Goal: Complete application form

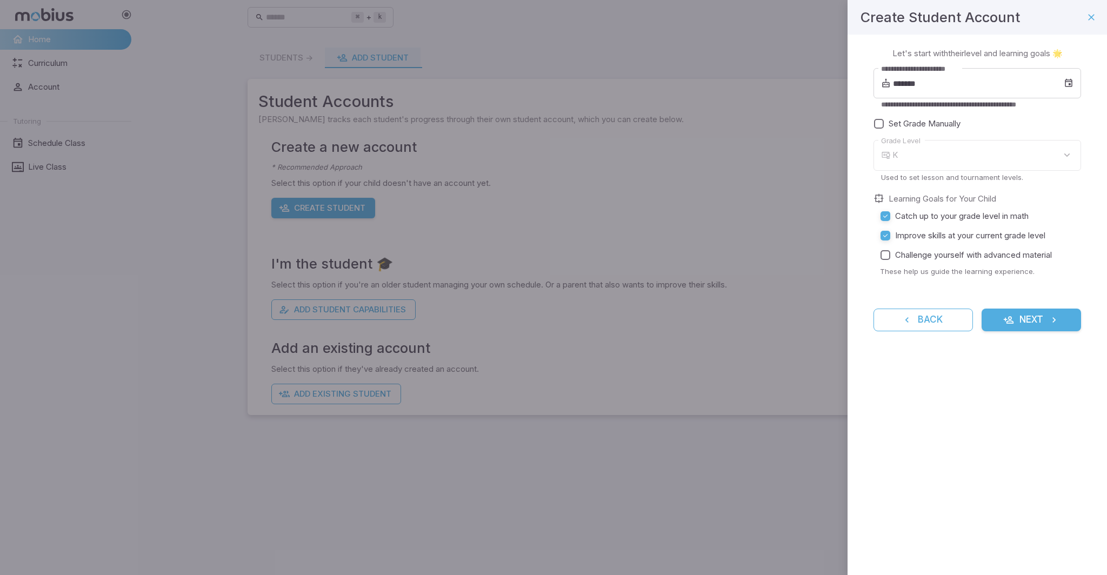
type input "*"
click at [955, 155] on div "7" at bounding box center [987, 155] width 189 height 31
click at [1027, 317] on button "Next" at bounding box center [1031, 320] width 99 height 23
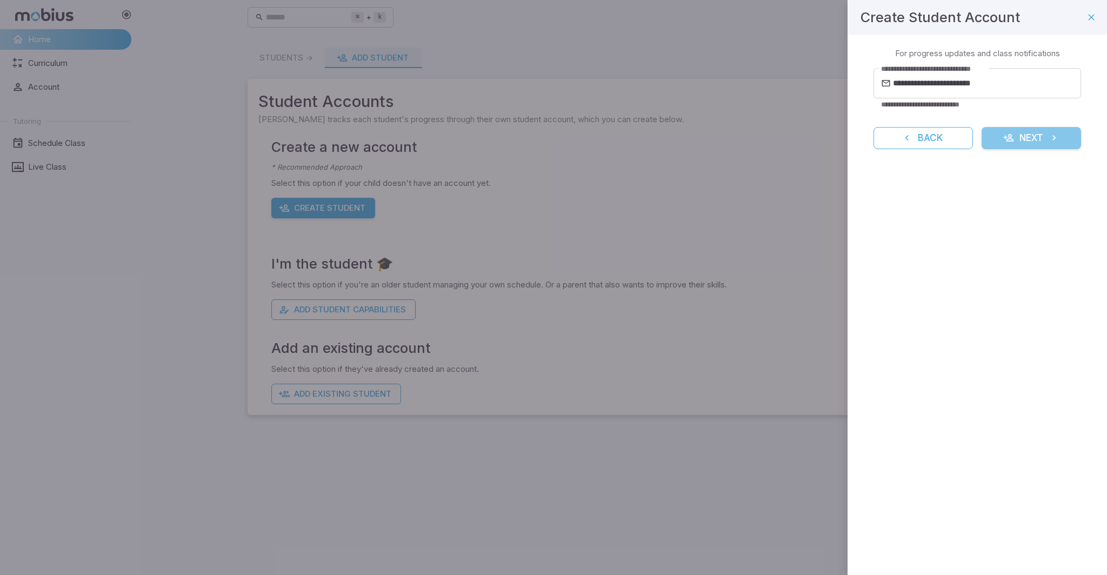
click at [1042, 136] on button "Next" at bounding box center [1031, 138] width 99 height 23
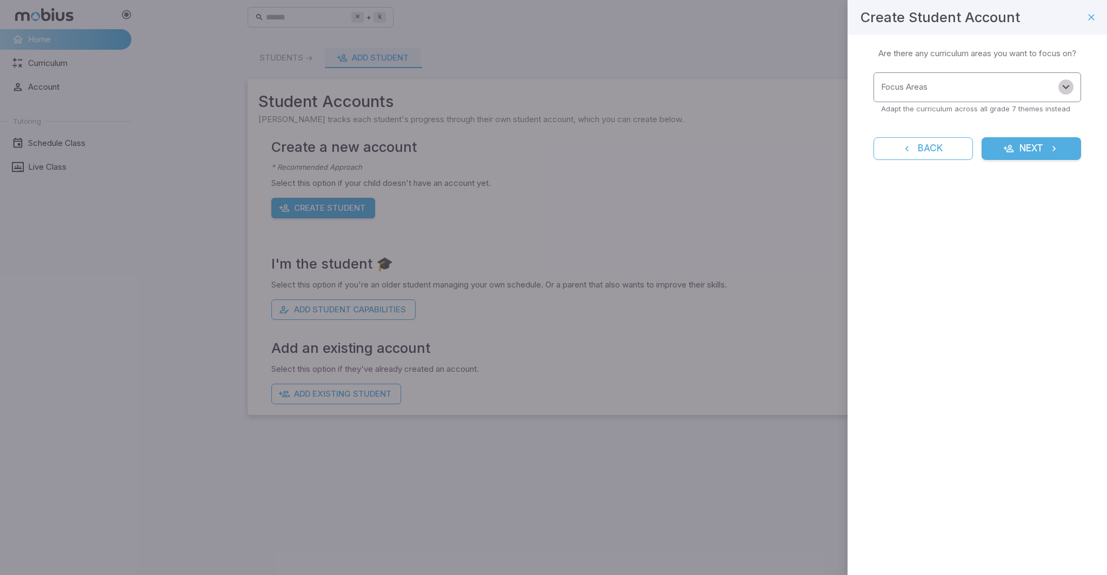
click at [1064, 82] on icon "Open" at bounding box center [1066, 87] width 13 height 13
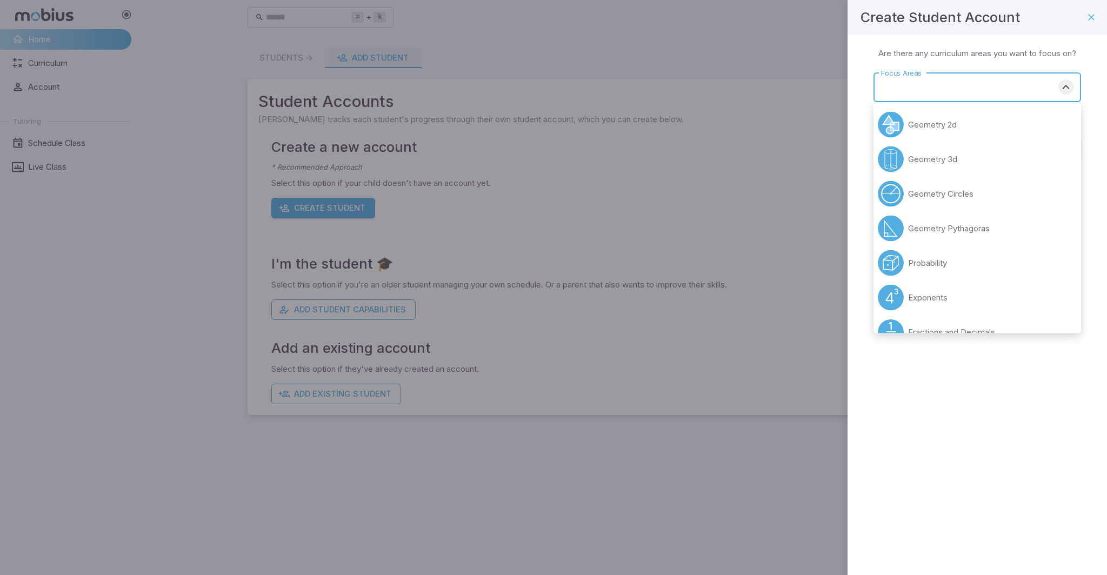
click at [1066, 89] on icon "Close" at bounding box center [1066, 87] width 13 height 13
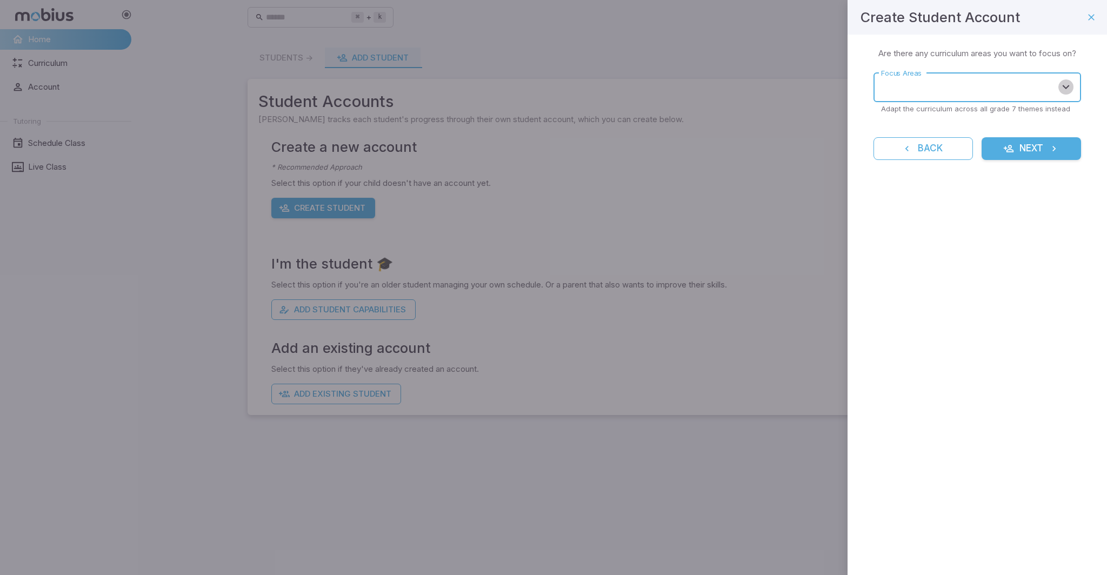
click at [1066, 89] on icon "Open" at bounding box center [1066, 87] width 13 height 13
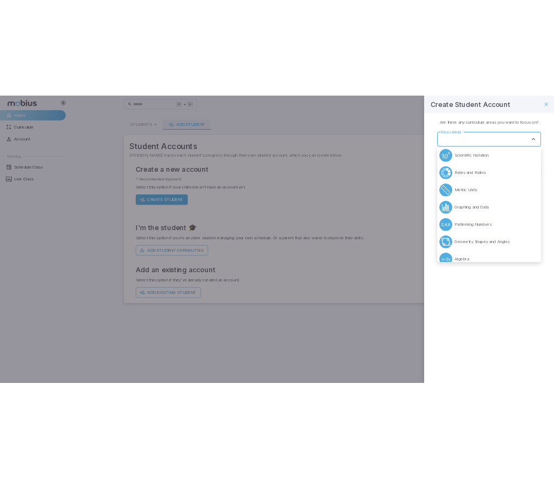
scroll to position [505, 0]
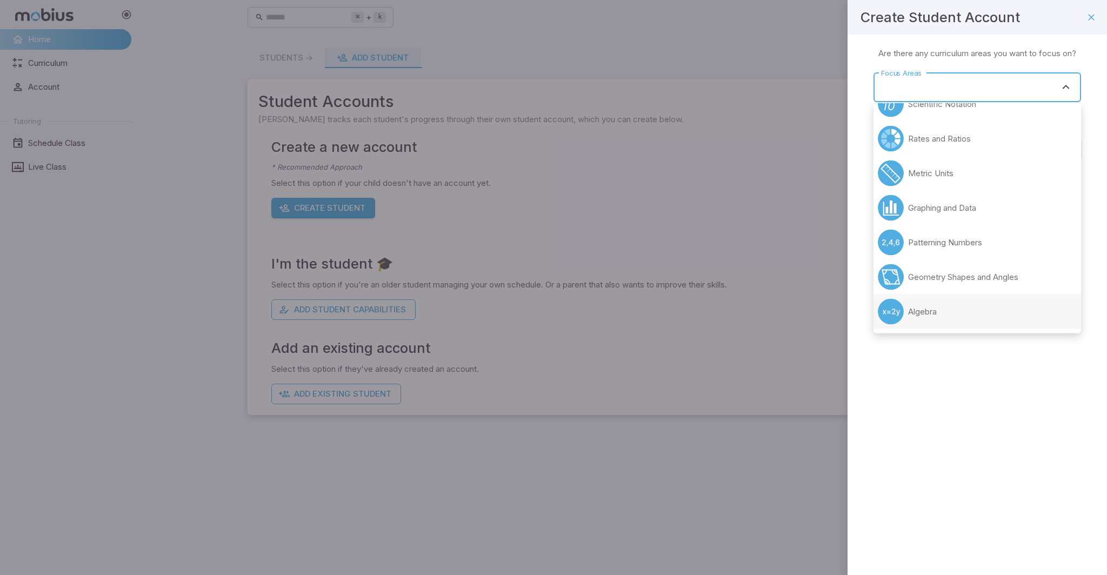
click at [977, 302] on li "Algebra" at bounding box center [978, 312] width 208 height 35
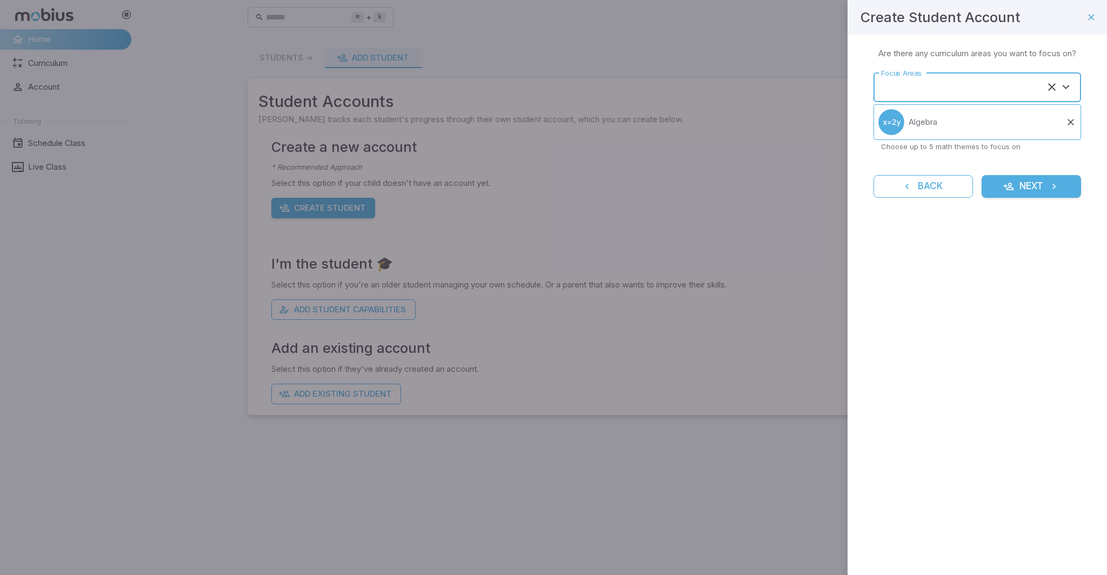
type input "*******"
click at [1023, 185] on button "Next" at bounding box center [1031, 186] width 99 height 23
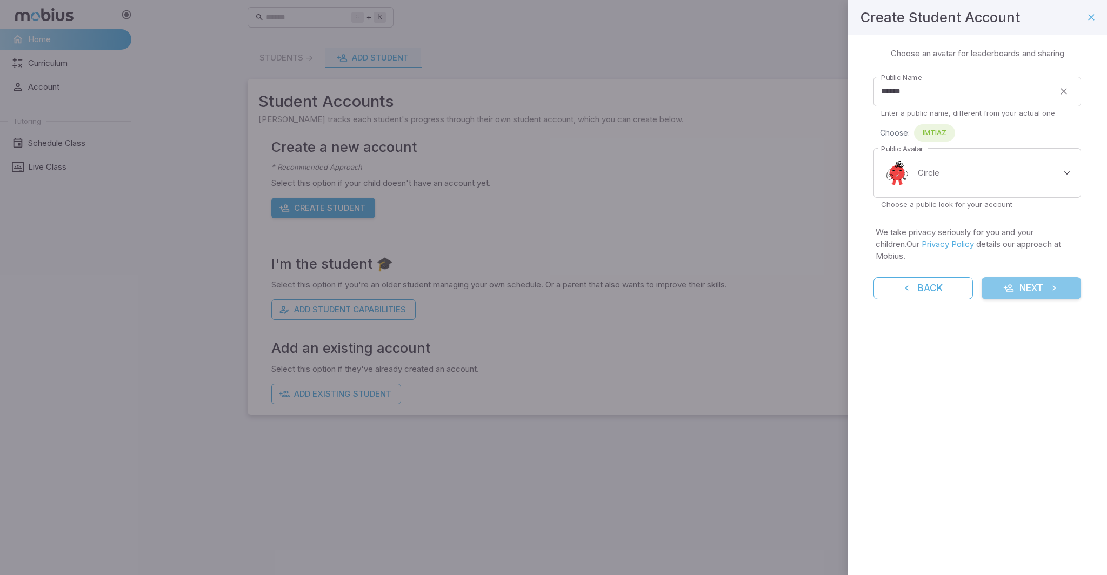
click at [1022, 281] on button "Next" at bounding box center [1031, 288] width 99 height 23
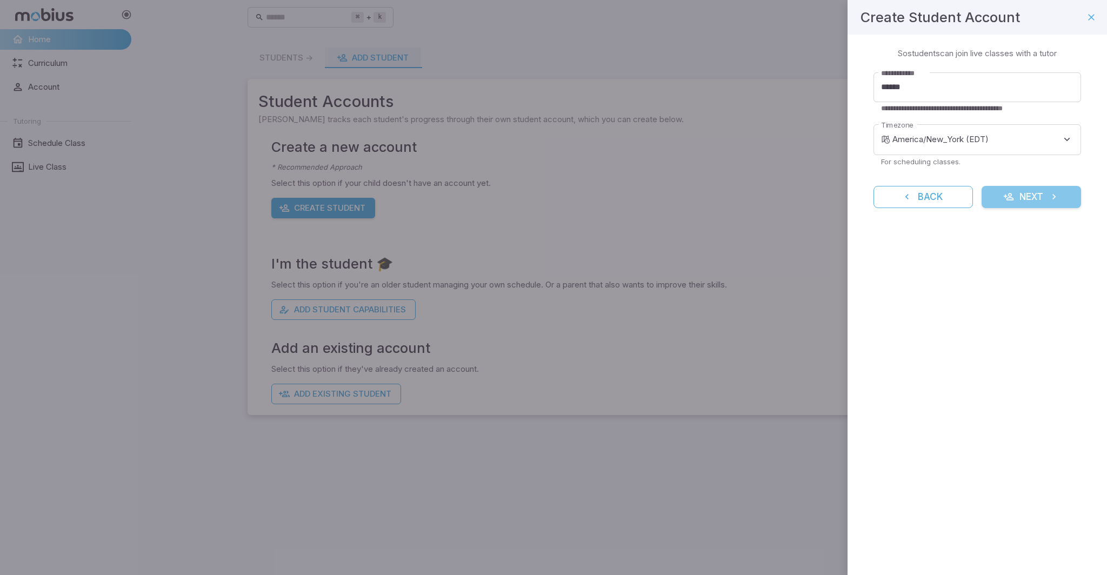
click at [1030, 199] on button "Next" at bounding box center [1031, 197] width 99 height 23
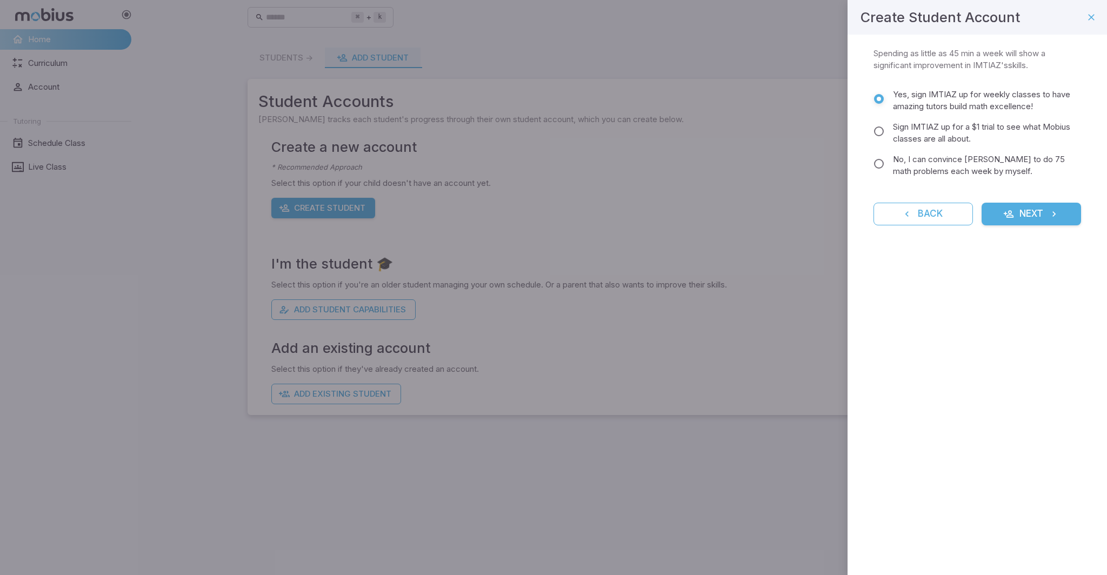
click at [959, 169] on span "No, I can convince [PERSON_NAME] to do 75 math problems each week by myself." at bounding box center [982, 166] width 179 height 24
click at [1000, 214] on button "Next" at bounding box center [1031, 214] width 99 height 23
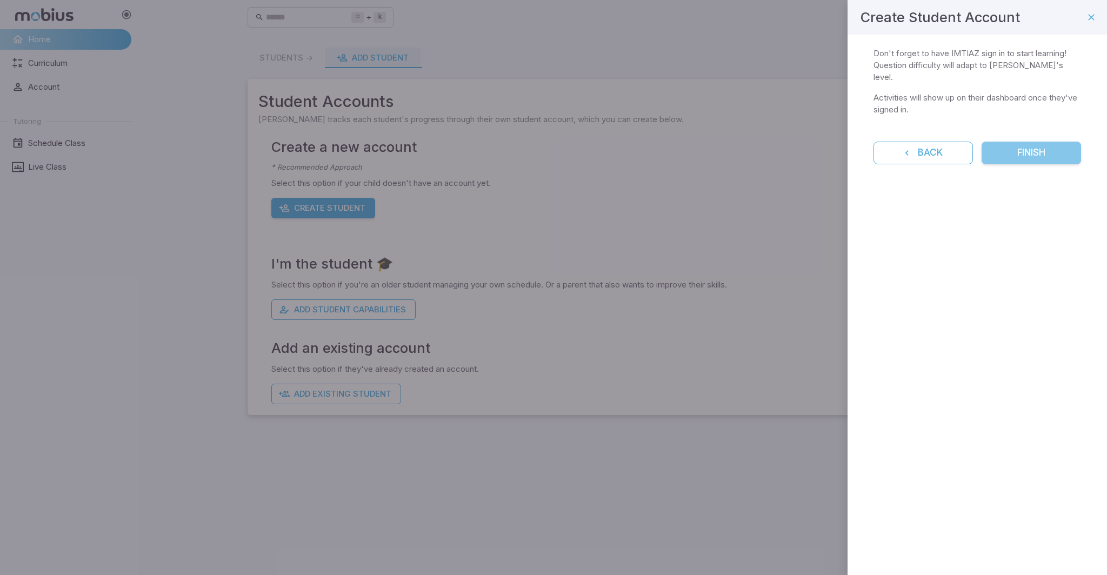
click at [1016, 147] on button "Finish" at bounding box center [1031, 153] width 99 height 23
